Goal: Task Accomplishment & Management: Manage account settings

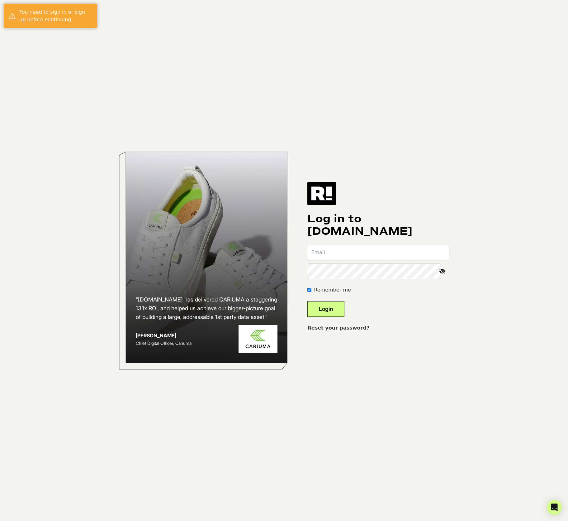
type input "[PERSON_NAME][EMAIL_ADDRESS][DOMAIN_NAME]"
click at [335, 308] on button "Login" at bounding box center [326, 309] width 37 height 16
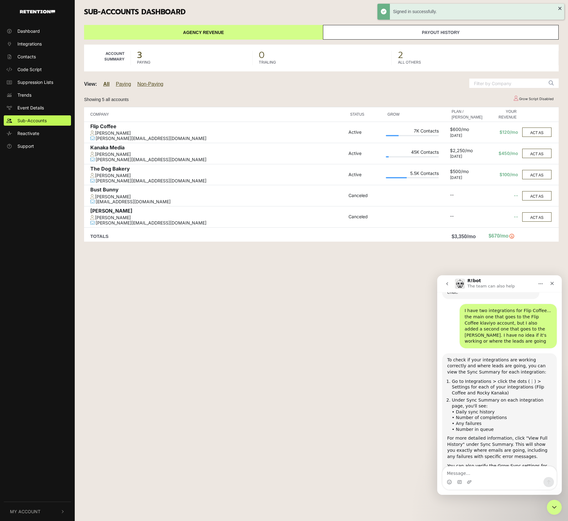
scroll to position [270, 0]
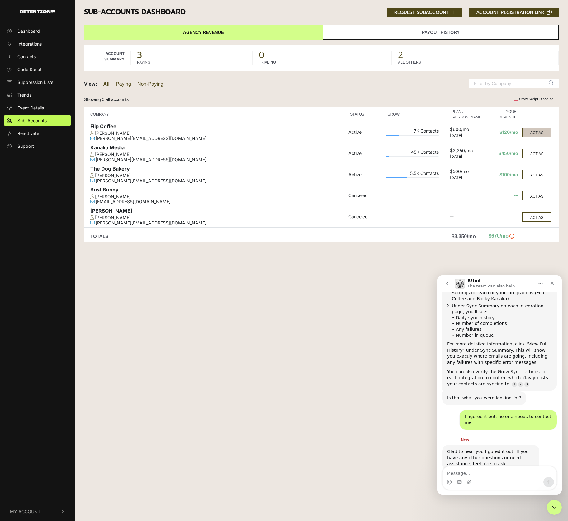
click at [544, 132] on button "ACT AS" at bounding box center [537, 131] width 29 height 9
